Goal: Task Accomplishment & Management: Manage account settings

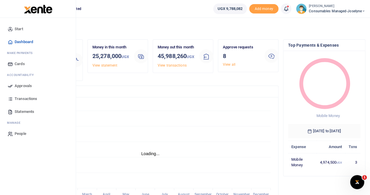
scroll to position [5, 5]
click at [25, 84] on span "Approvals" at bounding box center [23, 86] width 17 height 6
click at [26, 84] on span "Approvals" at bounding box center [23, 86] width 17 height 6
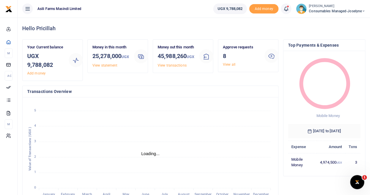
click at [257, 65] on div "Approve requests 8 View all" at bounding box center [242, 55] width 42 height 23
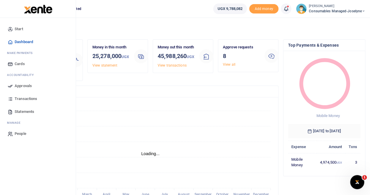
click at [24, 84] on span "Approvals" at bounding box center [23, 86] width 17 height 6
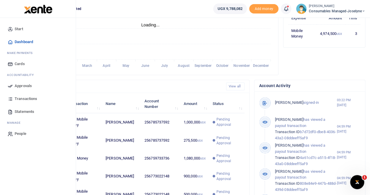
scroll to position [44, 0]
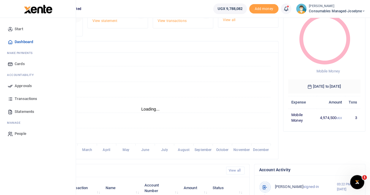
click at [25, 85] on span "Approvals" at bounding box center [23, 86] width 17 height 6
click at [28, 84] on span "Approvals" at bounding box center [23, 86] width 17 height 6
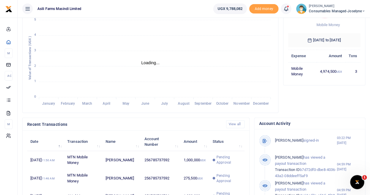
scroll to position [0, 0]
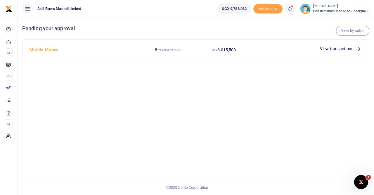
click at [346, 49] on span "View transactions" at bounding box center [336, 48] width 33 height 6
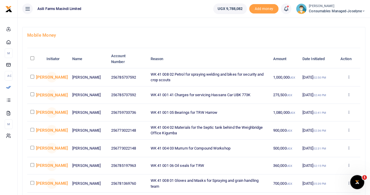
scroll to position [59, 0]
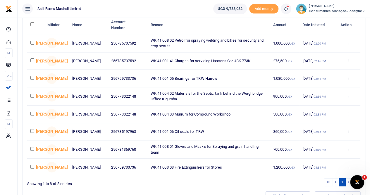
click at [350, 96] on icon at bounding box center [349, 96] width 4 height 4
click at [321, 130] on link "Details" at bounding box center [327, 133] width 46 height 8
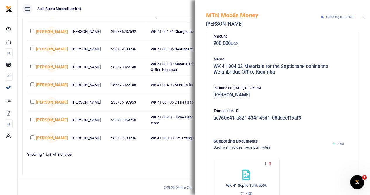
scroll to position [58, 0]
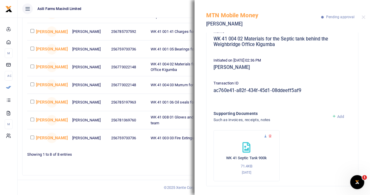
click at [265, 136] on icon at bounding box center [266, 136] width 4 height 4
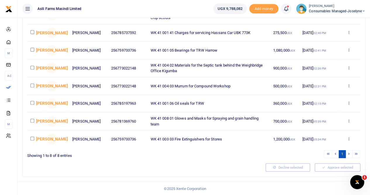
scroll to position [91, 0]
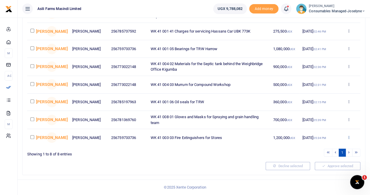
click at [349, 137] on icon at bounding box center [349, 137] width 4 height 4
click at [319, 173] on link "Details" at bounding box center [327, 176] width 46 height 8
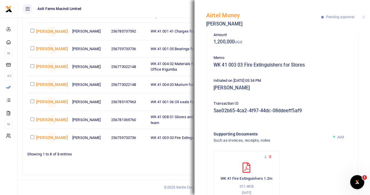
scroll to position [52, 0]
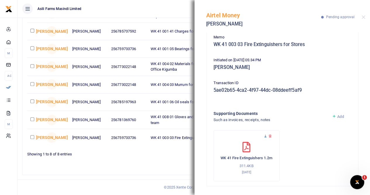
click at [266, 135] on icon at bounding box center [266, 136] width 4 height 4
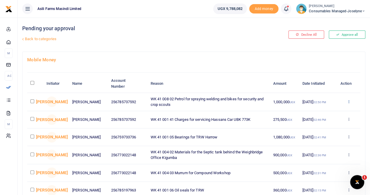
click at [349, 100] on icon at bounding box center [349, 101] width 4 height 4
click at [316, 138] on link "Details" at bounding box center [327, 137] width 46 height 8
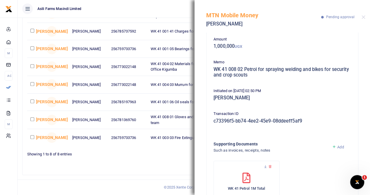
scroll to position [58, 0]
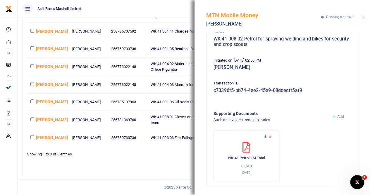
click at [265, 134] on icon at bounding box center [266, 136] width 4 height 4
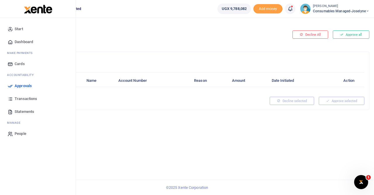
click at [25, 85] on span "Approvals" at bounding box center [23, 86] width 17 height 6
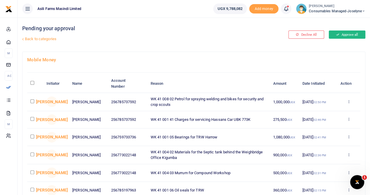
click at [340, 34] on button "Approve all" at bounding box center [347, 34] width 37 height 8
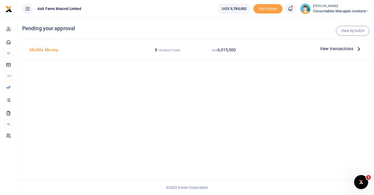
click at [346, 48] on span "View transactions" at bounding box center [336, 48] width 33 height 6
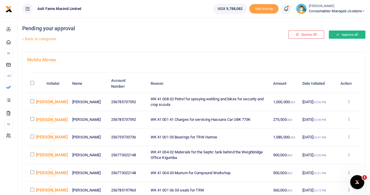
click at [340, 34] on button "Approve all" at bounding box center [347, 34] width 37 height 8
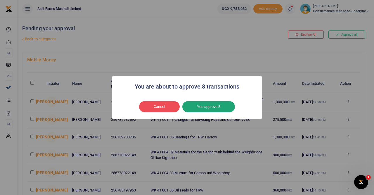
click at [206, 107] on button "Yes approve 8" at bounding box center [209, 106] width 53 height 11
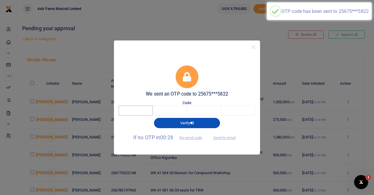
click at [138, 108] on input "text" at bounding box center [136, 110] width 34 height 10
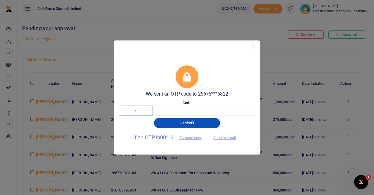
type input "6"
type input "4"
type input "6"
type input "8"
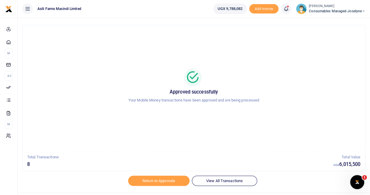
scroll to position [20, 0]
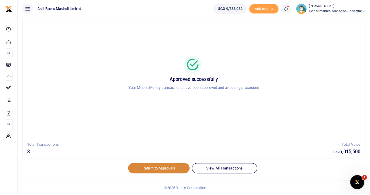
click at [150, 164] on link "Return to Approvals" at bounding box center [158, 168] width 61 height 10
click at [146, 164] on link "Return to Approvals" at bounding box center [158, 168] width 61 height 10
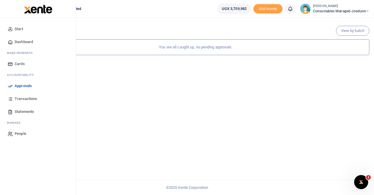
click at [26, 82] on link "Approvals" at bounding box center [38, 85] width 66 height 13
